Goal: Information Seeking & Learning: Learn about a topic

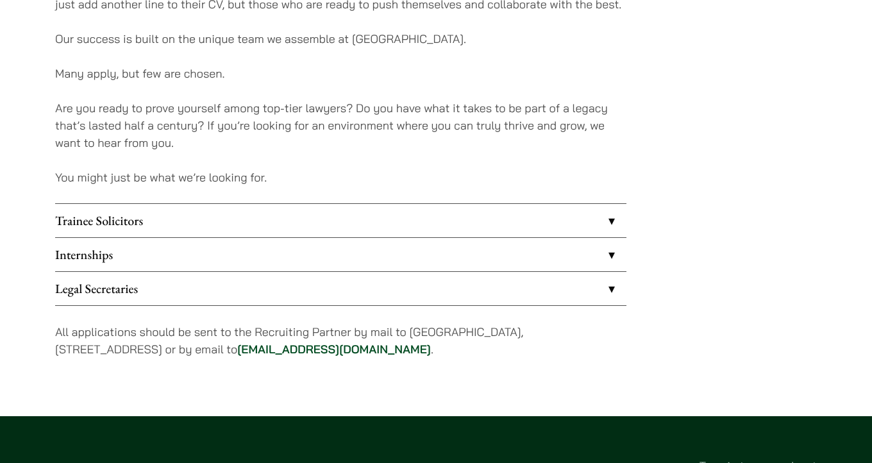
scroll to position [996, 0]
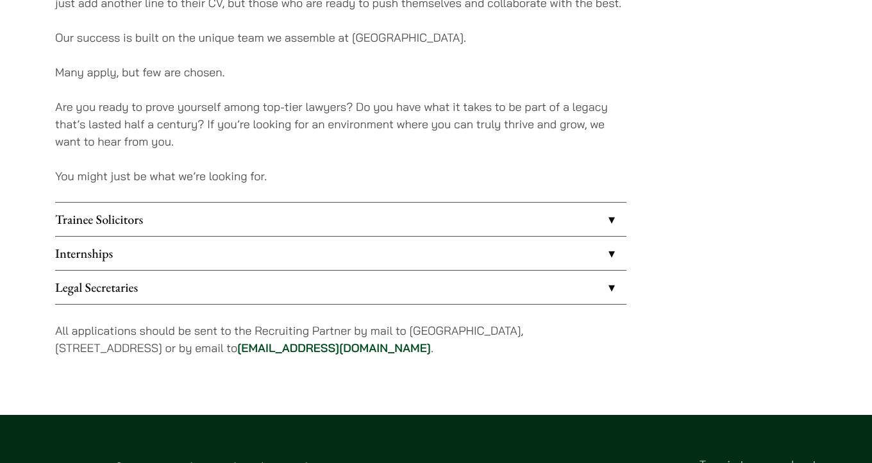
click at [169, 254] on link "Internships" at bounding box center [340, 253] width 571 height 33
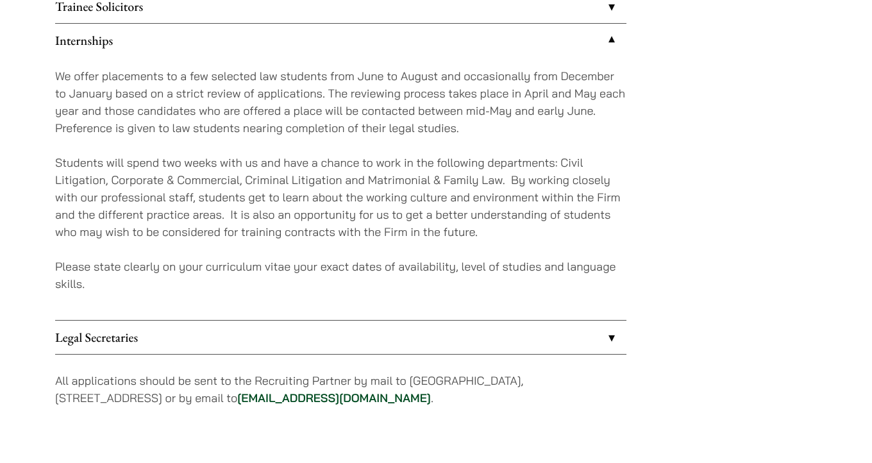
scroll to position [1210, 0]
click at [335, 331] on link "Legal Secretaries" at bounding box center [340, 335] width 571 height 33
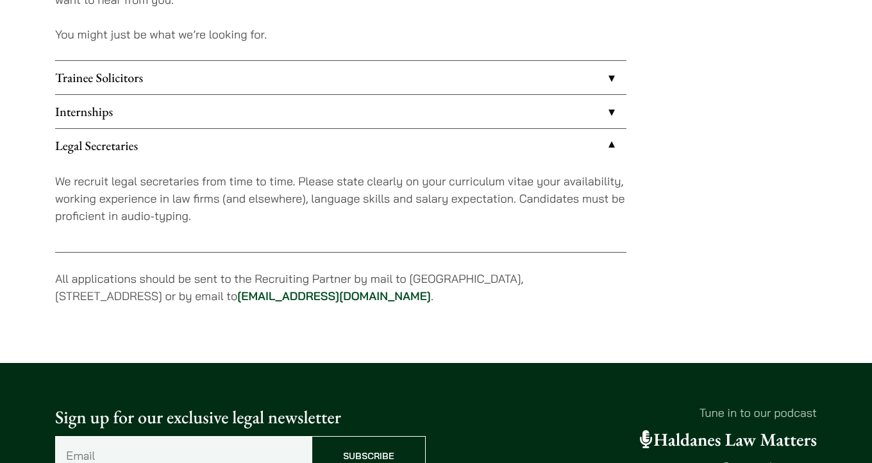
scroll to position [1128, 0]
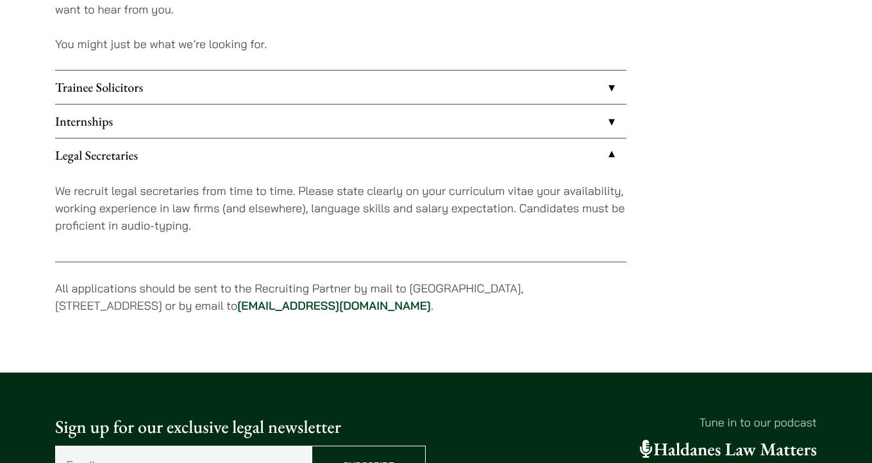
click at [353, 88] on link "Trainee Solicitors" at bounding box center [340, 87] width 571 height 33
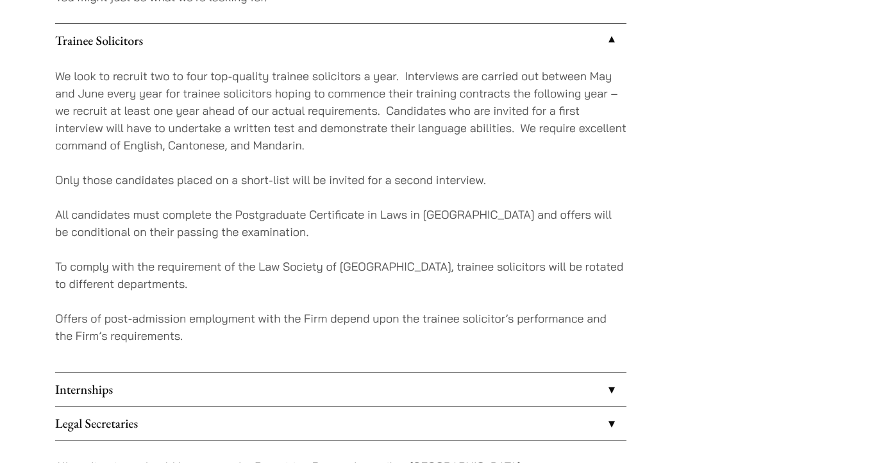
scroll to position [1177, 0]
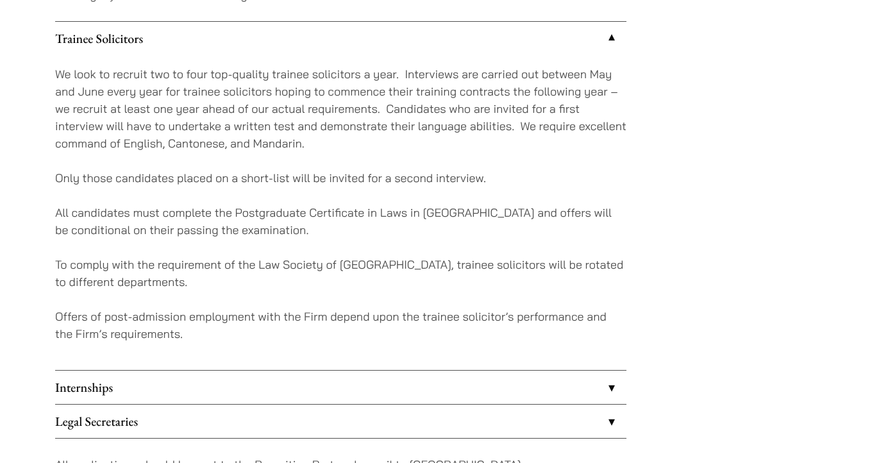
click at [254, 378] on link "Internships" at bounding box center [340, 387] width 571 height 33
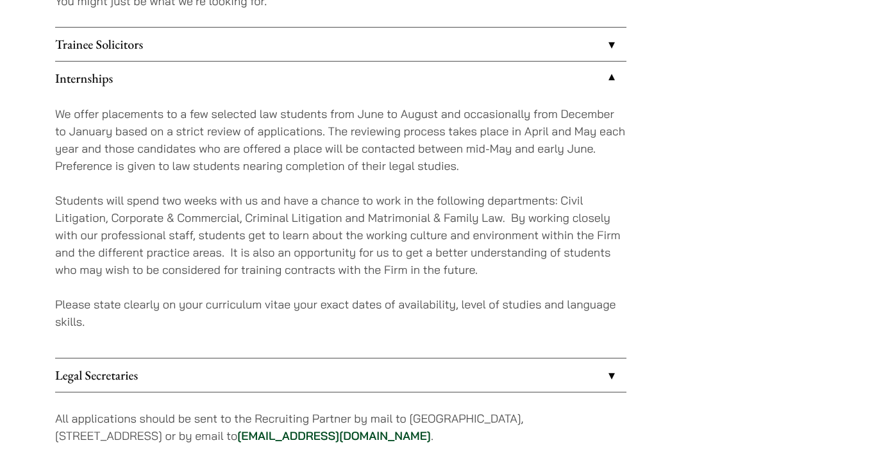
scroll to position [1213, 0]
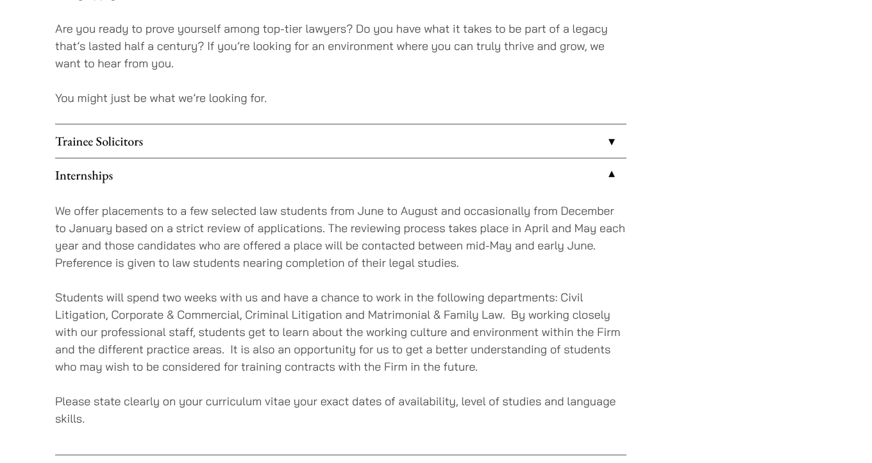
click at [328, 147] on link "Trainee Solicitors" at bounding box center [340, 140] width 571 height 33
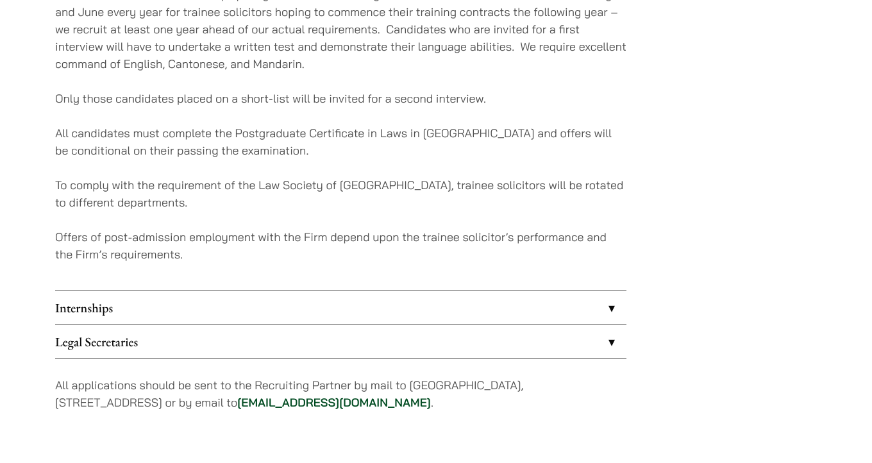
scroll to position [1267, 0]
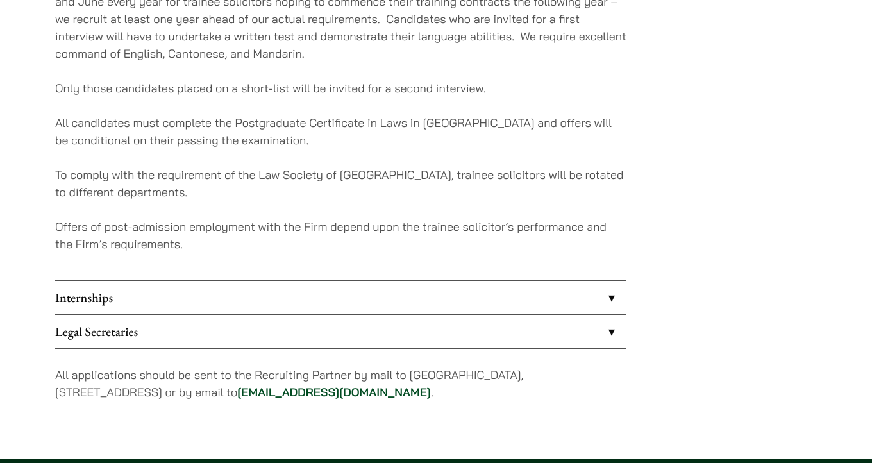
click at [317, 296] on link "Internships" at bounding box center [340, 297] width 571 height 33
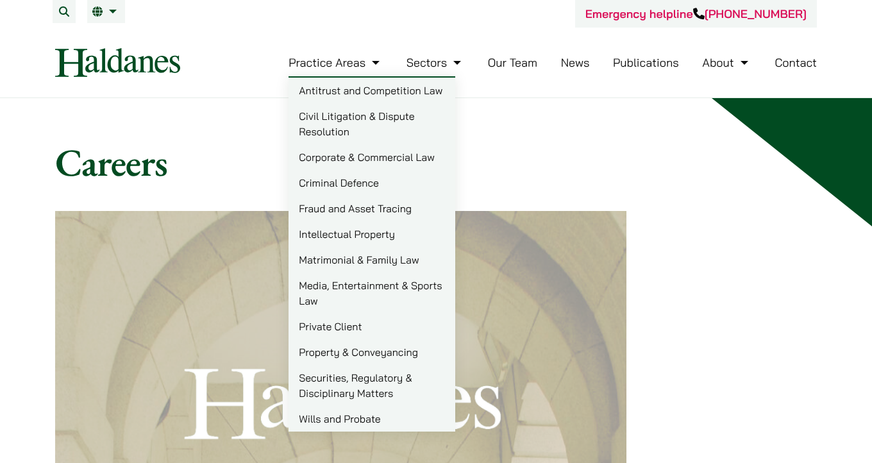
click at [361, 156] on link "Corporate & Commercial Law" at bounding box center [372, 157] width 167 height 26
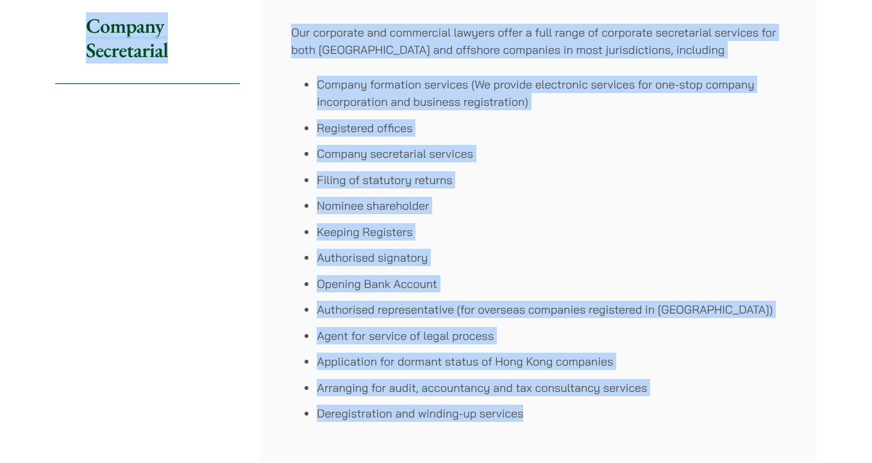
scroll to position [857, 0]
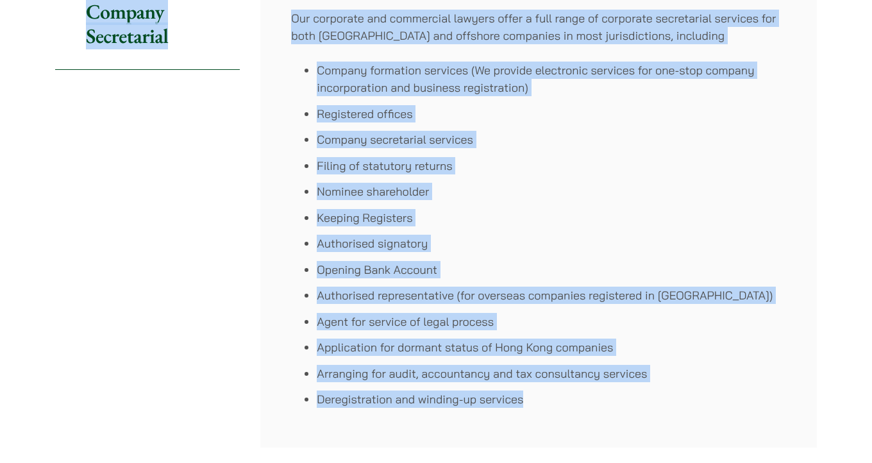
drag, startPoint x: 292, startPoint y: 112, endPoint x: 547, endPoint y: 396, distance: 381.9
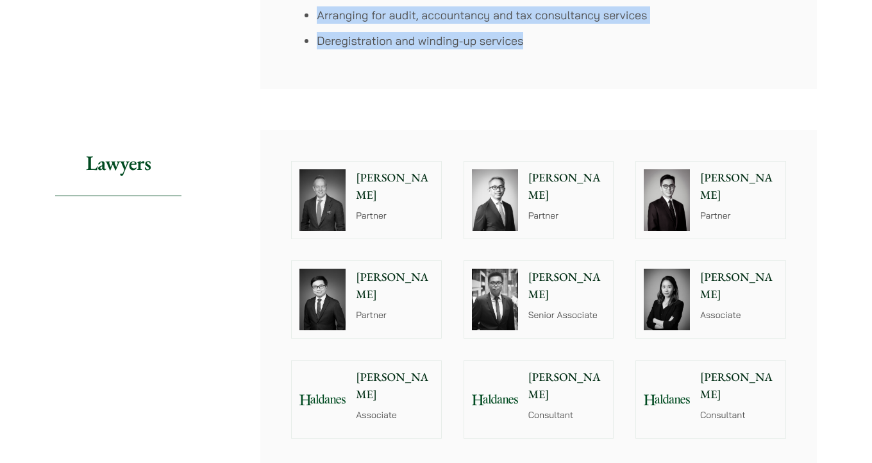
scroll to position [1235, 0]
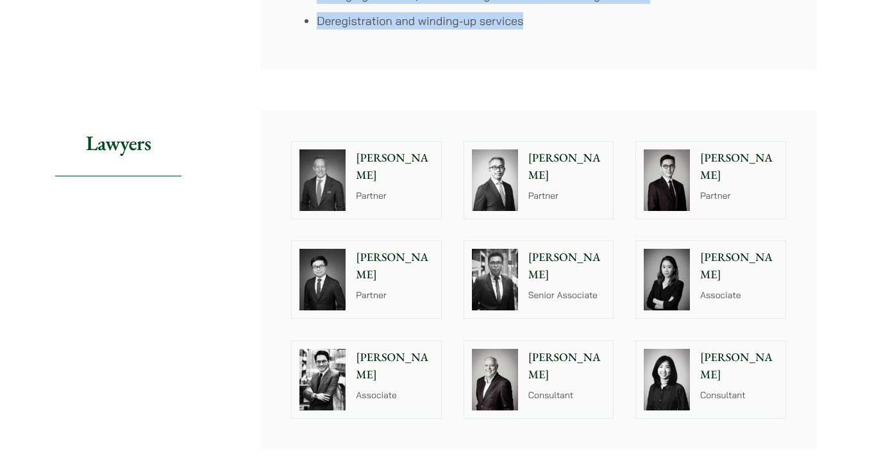
copy article "Haldanes’ corporate and commercial practice combines an ability to assist with …"
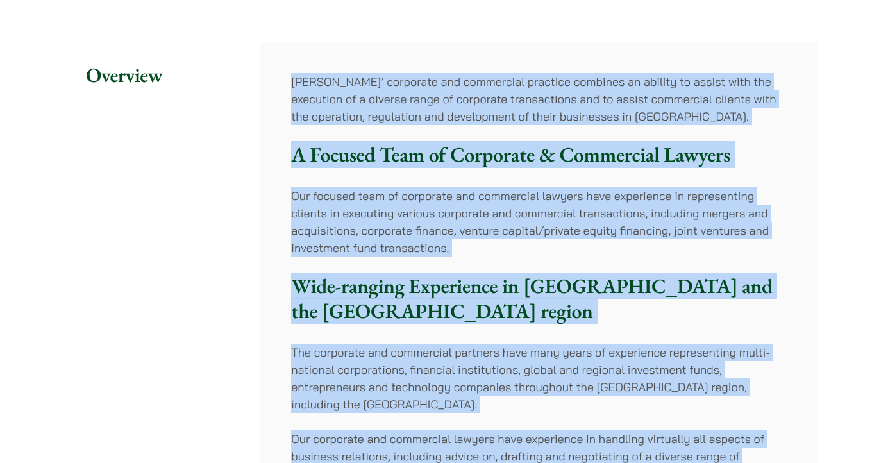
scroll to position [0, 0]
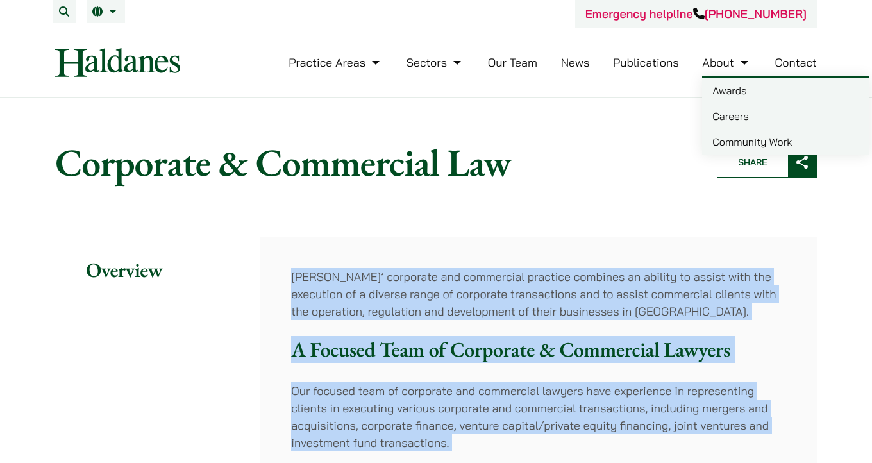
click at [730, 117] on link "Careers" at bounding box center [785, 116] width 167 height 26
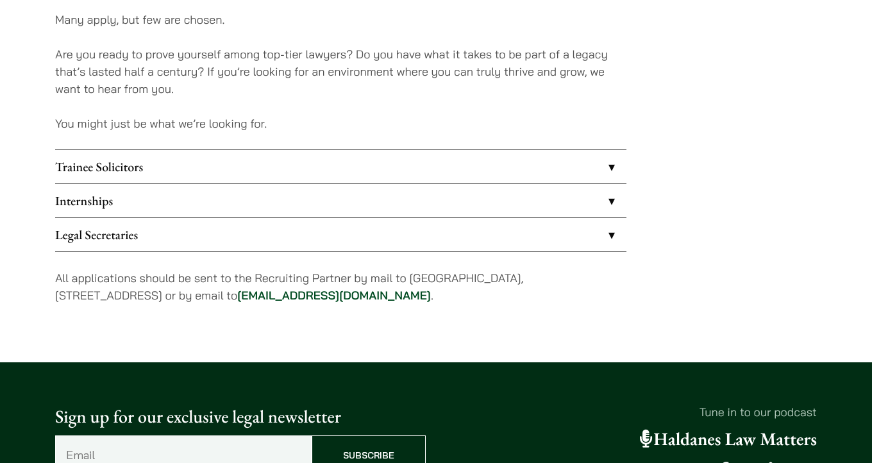
scroll to position [1048, 0]
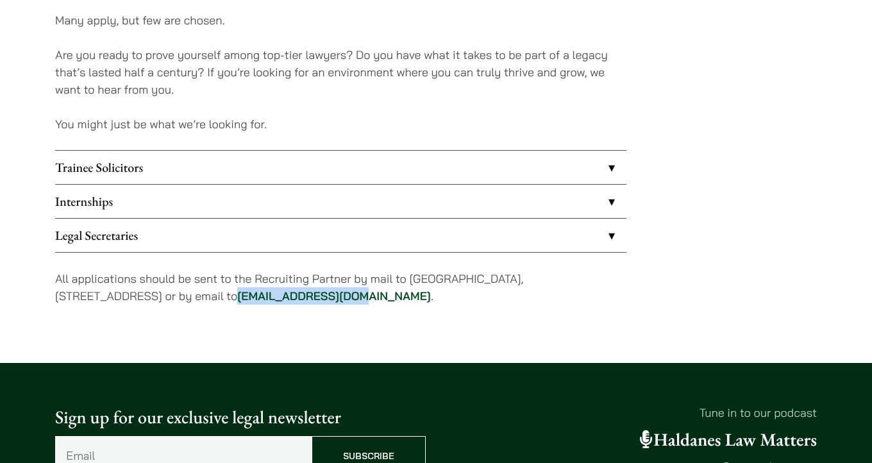
drag, startPoint x: 272, startPoint y: 296, endPoint x: 393, endPoint y: 294, distance: 121.2
click at [393, 294] on p "All applications should be sent to the Recruiting Partner by mail to [GEOGRAPHI…" at bounding box center [340, 287] width 571 height 35
copy link "[EMAIL_ADDRESS][DOMAIN_NAME]"
